Goal: Use online tool/utility: Use online tool/utility

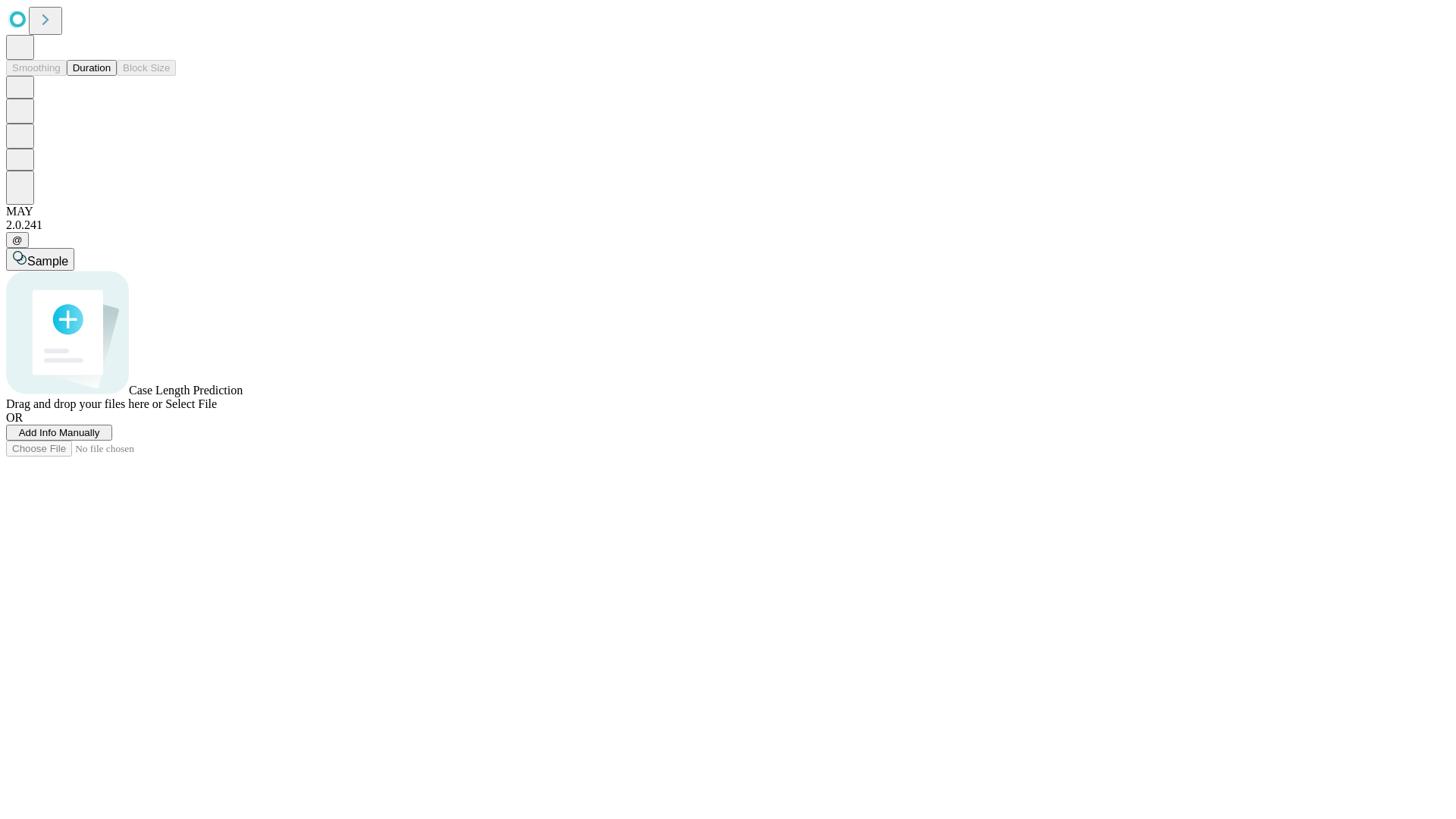
click at [217, 410] on span "Select File" at bounding box center [191, 404] width 51 height 13
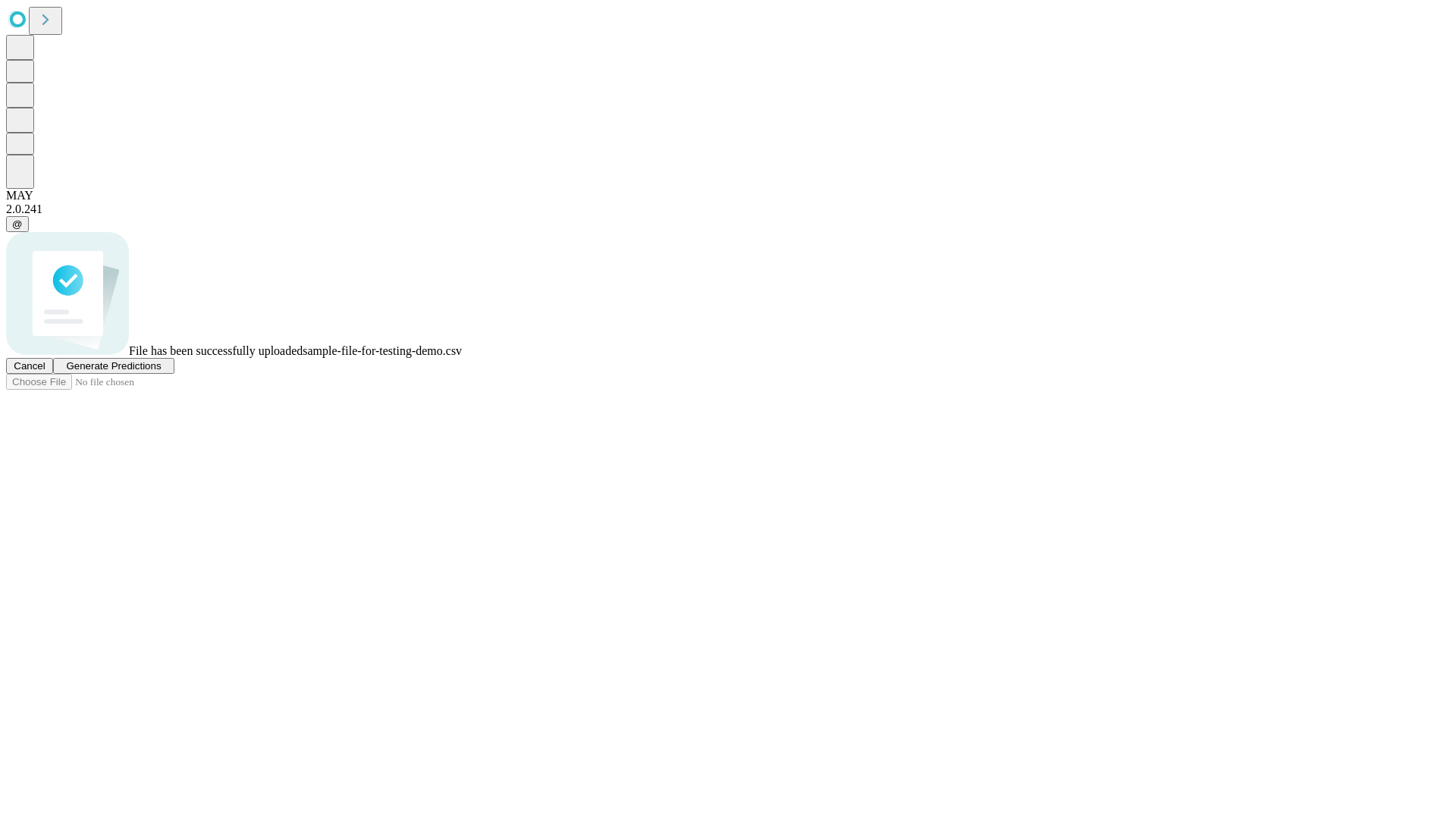
click at [161, 372] on span "Generate Predictions" at bounding box center [113, 366] width 95 height 12
